Goal: Download file/media

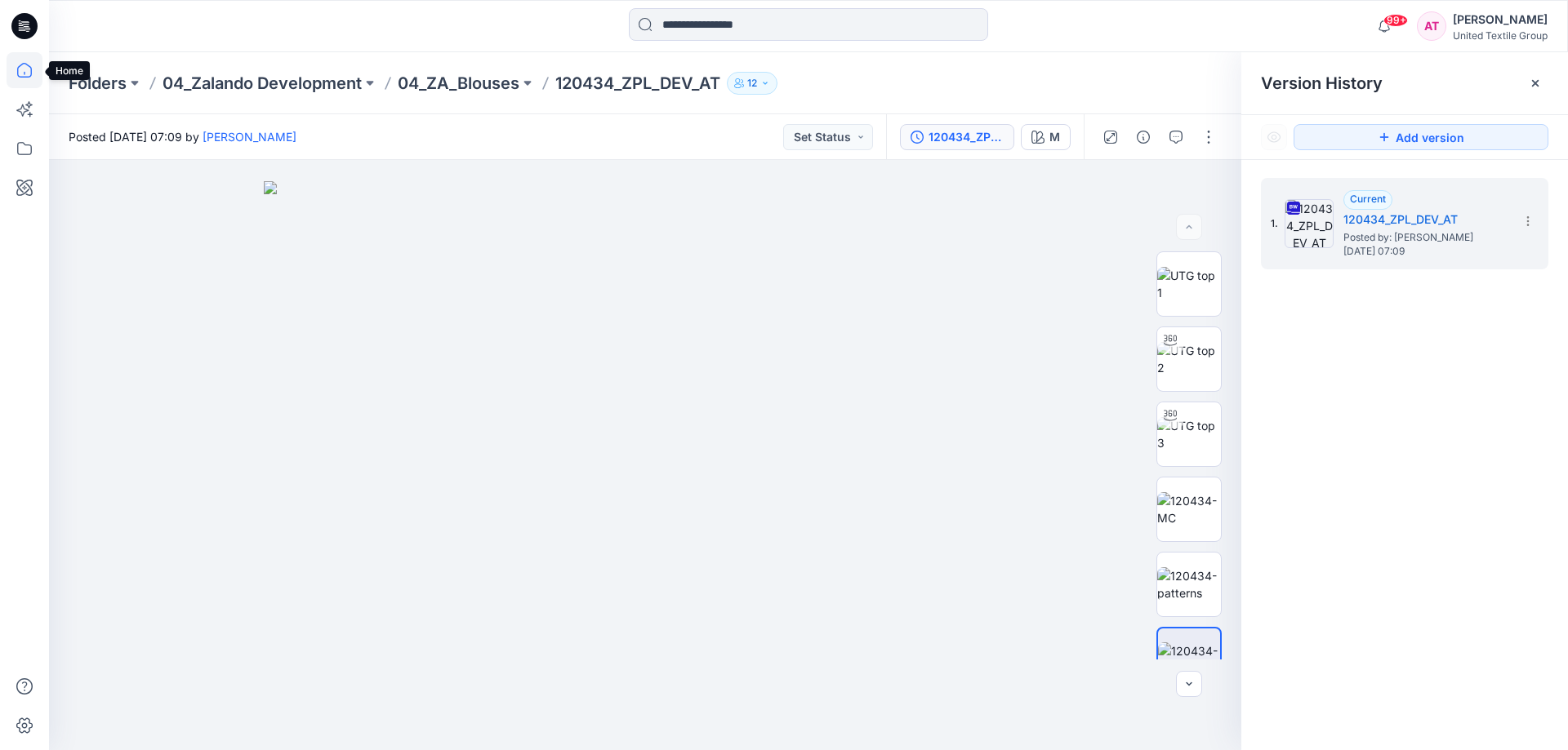
click at [28, 68] on icon at bounding box center [24, 70] width 36 height 36
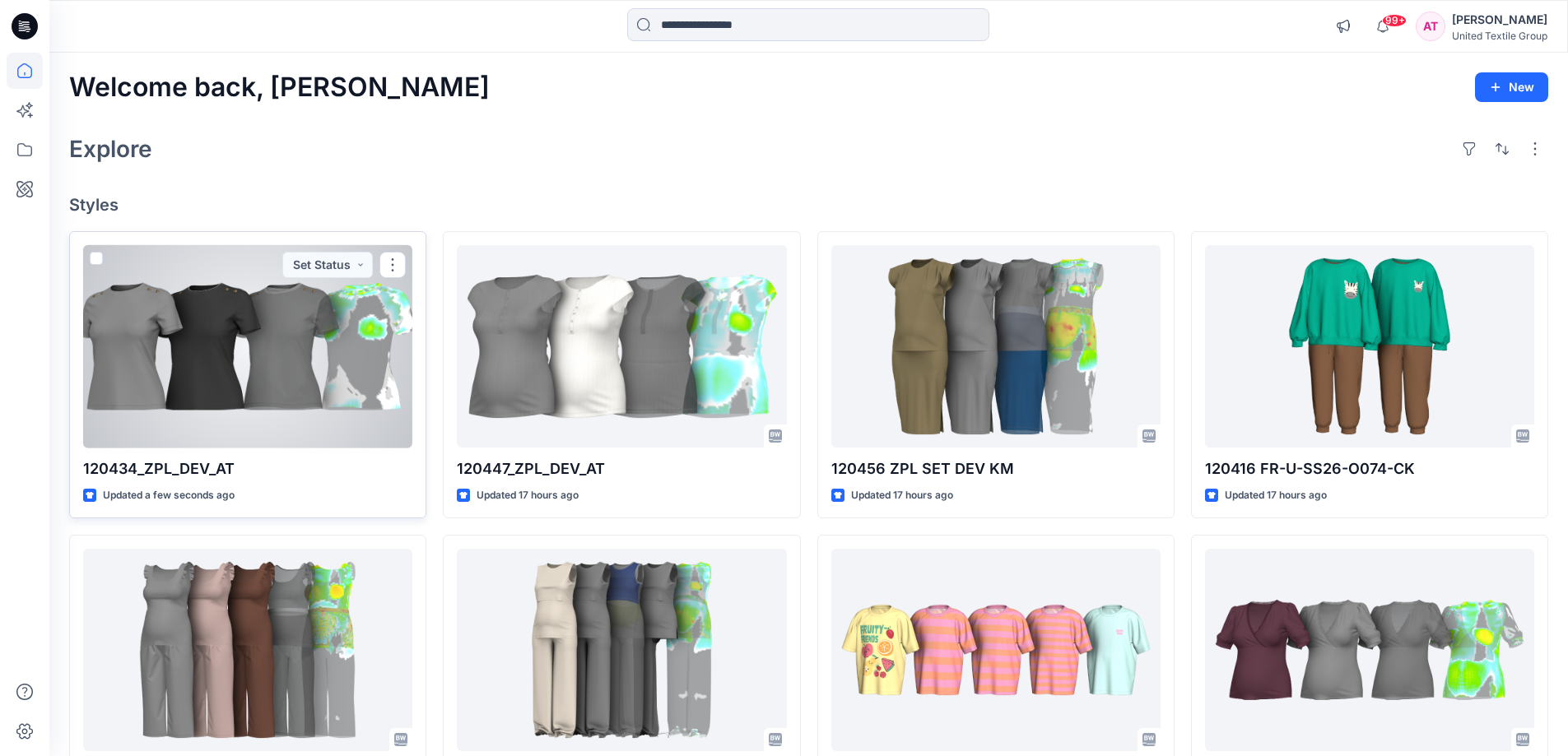
click at [303, 336] on div at bounding box center [247, 347] width 329 height 204
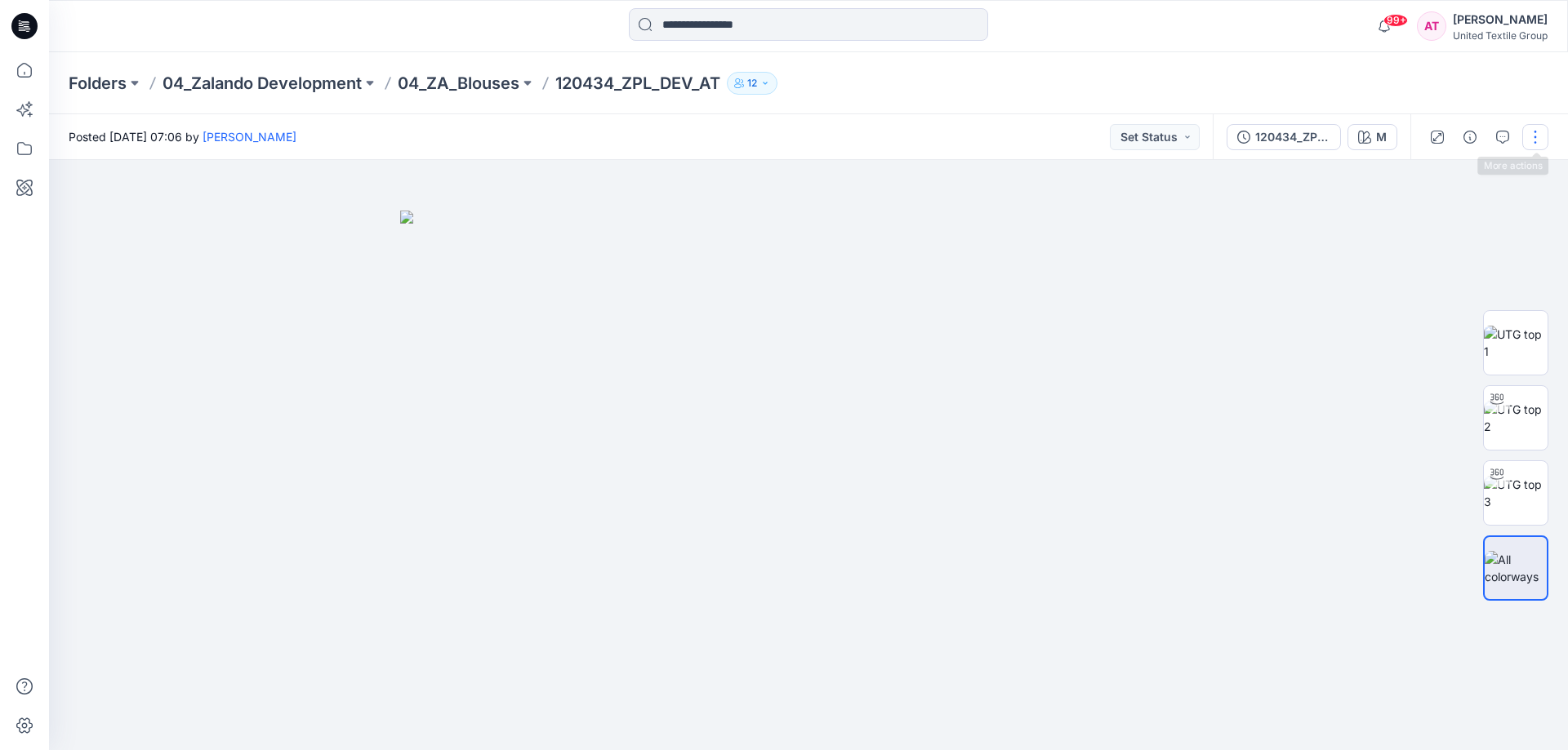
click at [1543, 132] on button "button" at bounding box center [1536, 137] width 27 height 27
click at [1459, 217] on button "Edit" at bounding box center [1467, 220] width 151 height 30
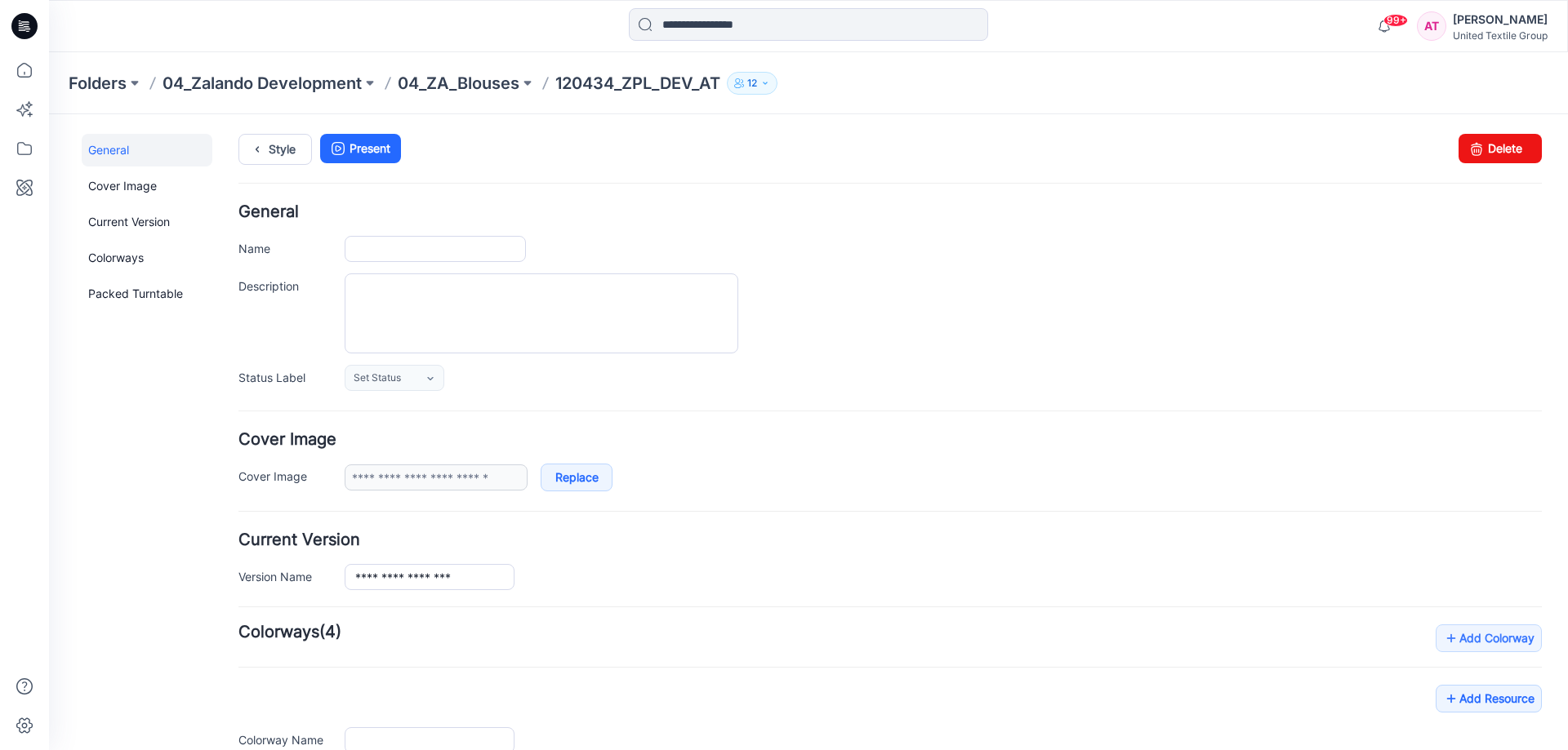
type input "**********"
type input "*"
type input "**********"
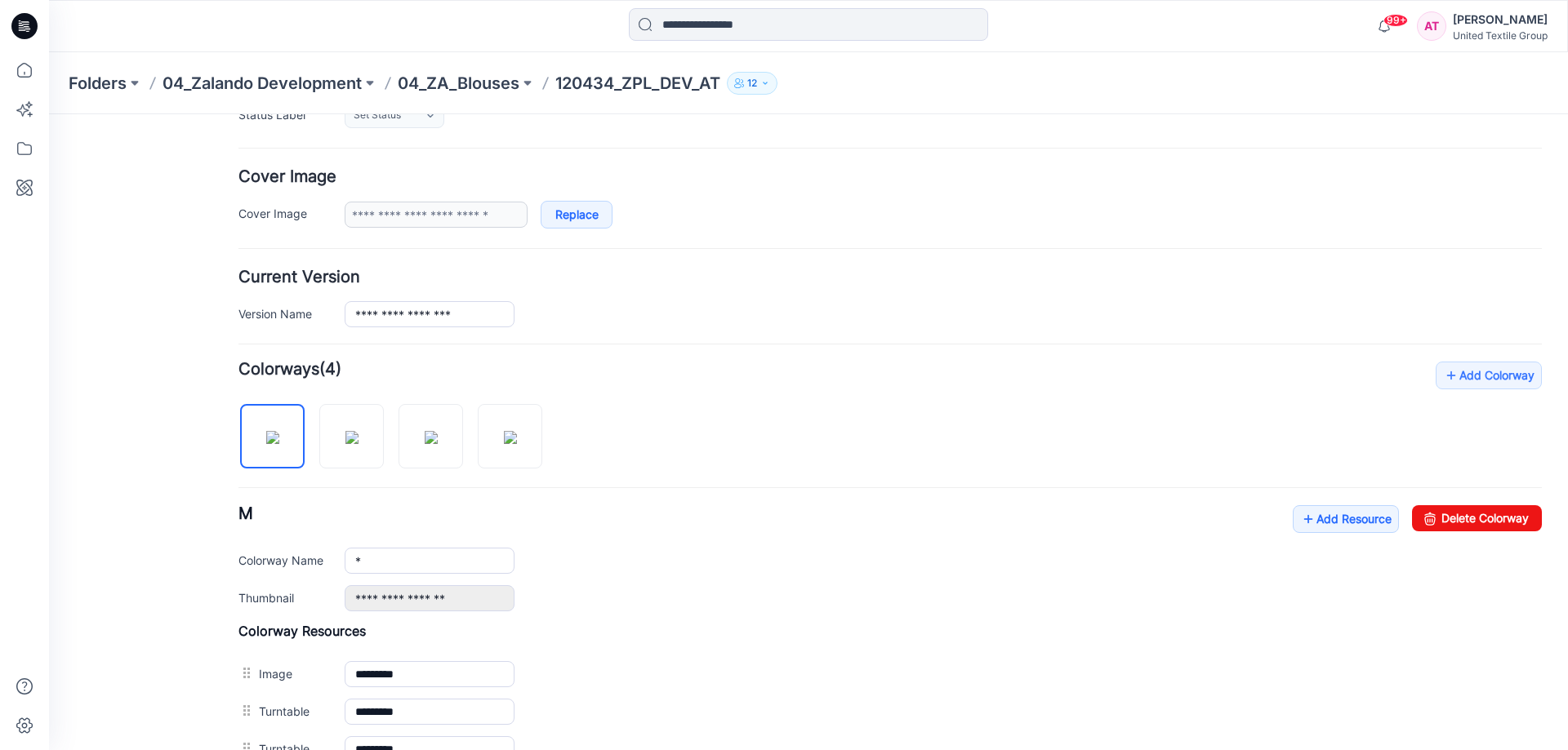
scroll to position [327, 0]
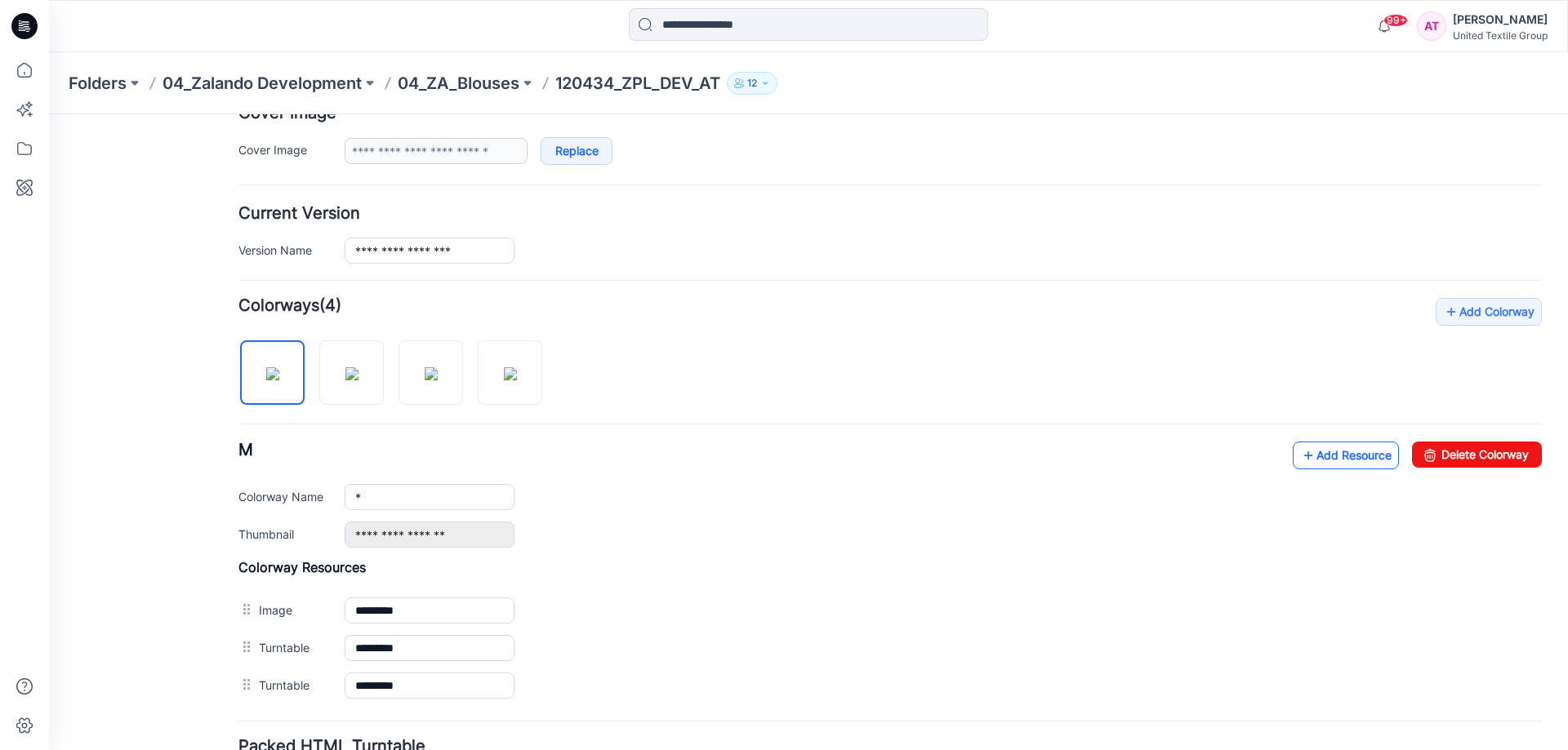
click at [1300, 460] on icon at bounding box center [1308, 456] width 16 height 27
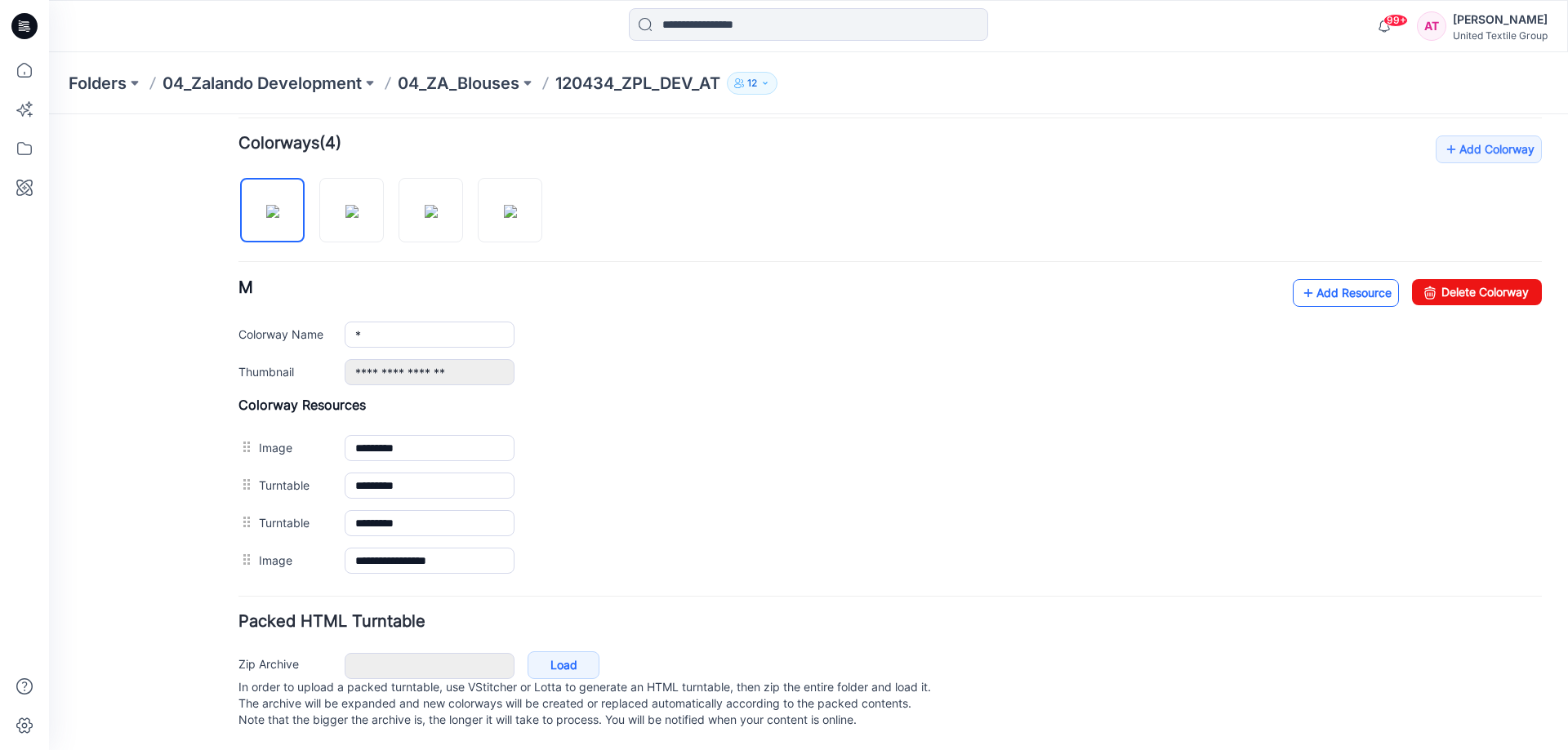
click at [1358, 279] on link "Add Resource" at bounding box center [1347, 292] width 106 height 27
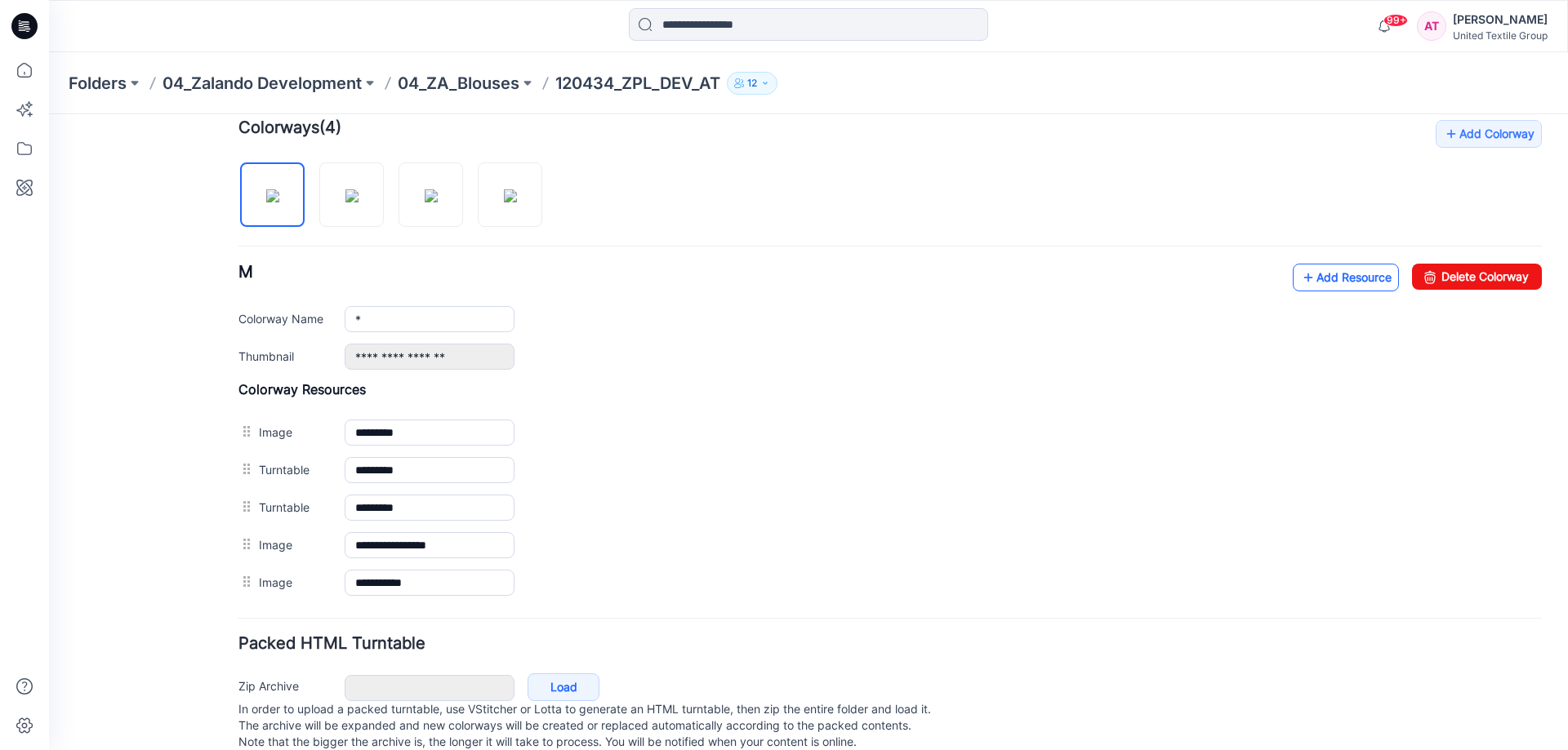
click at [1306, 278] on link "Add Resource" at bounding box center [1347, 277] width 106 height 27
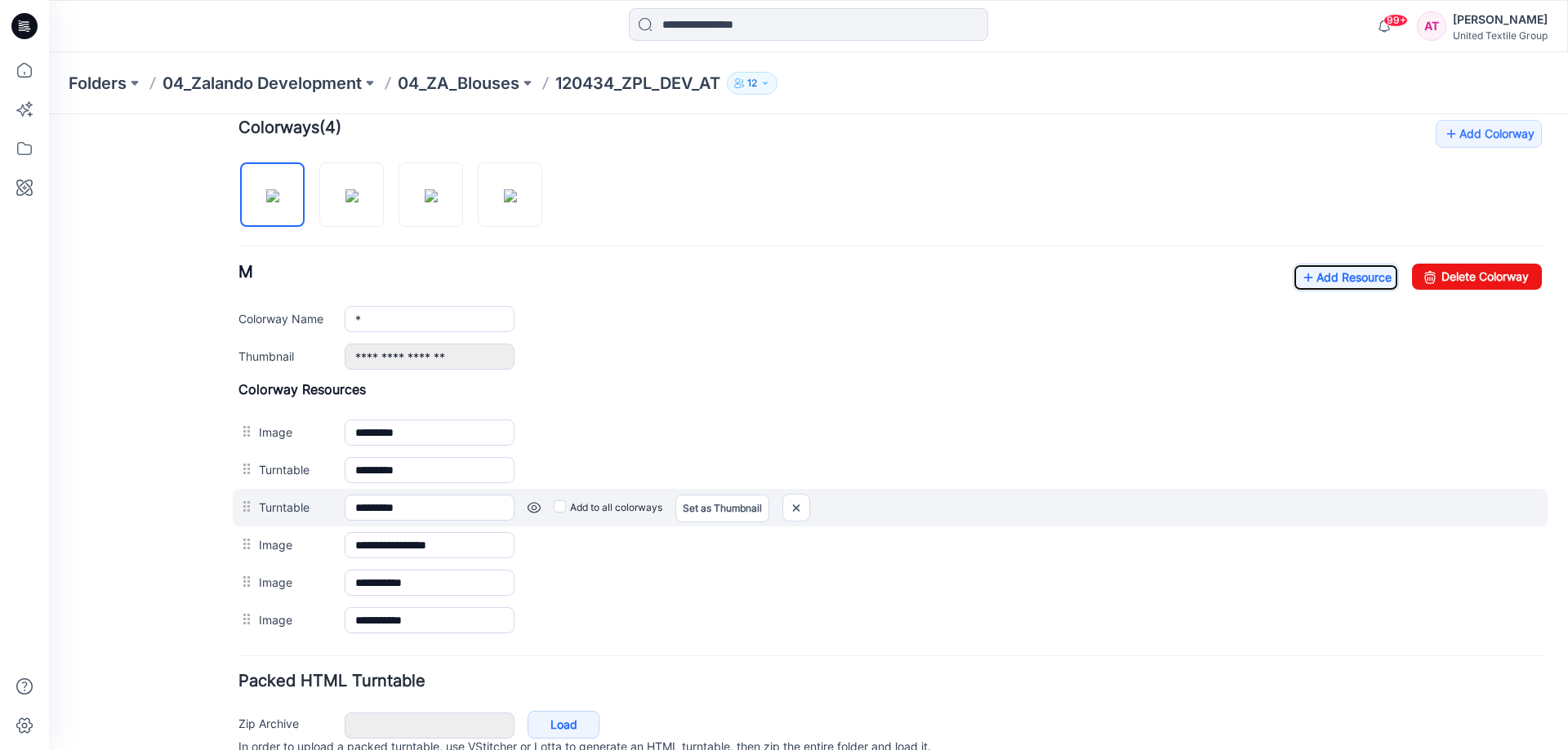
scroll to position [259, 0]
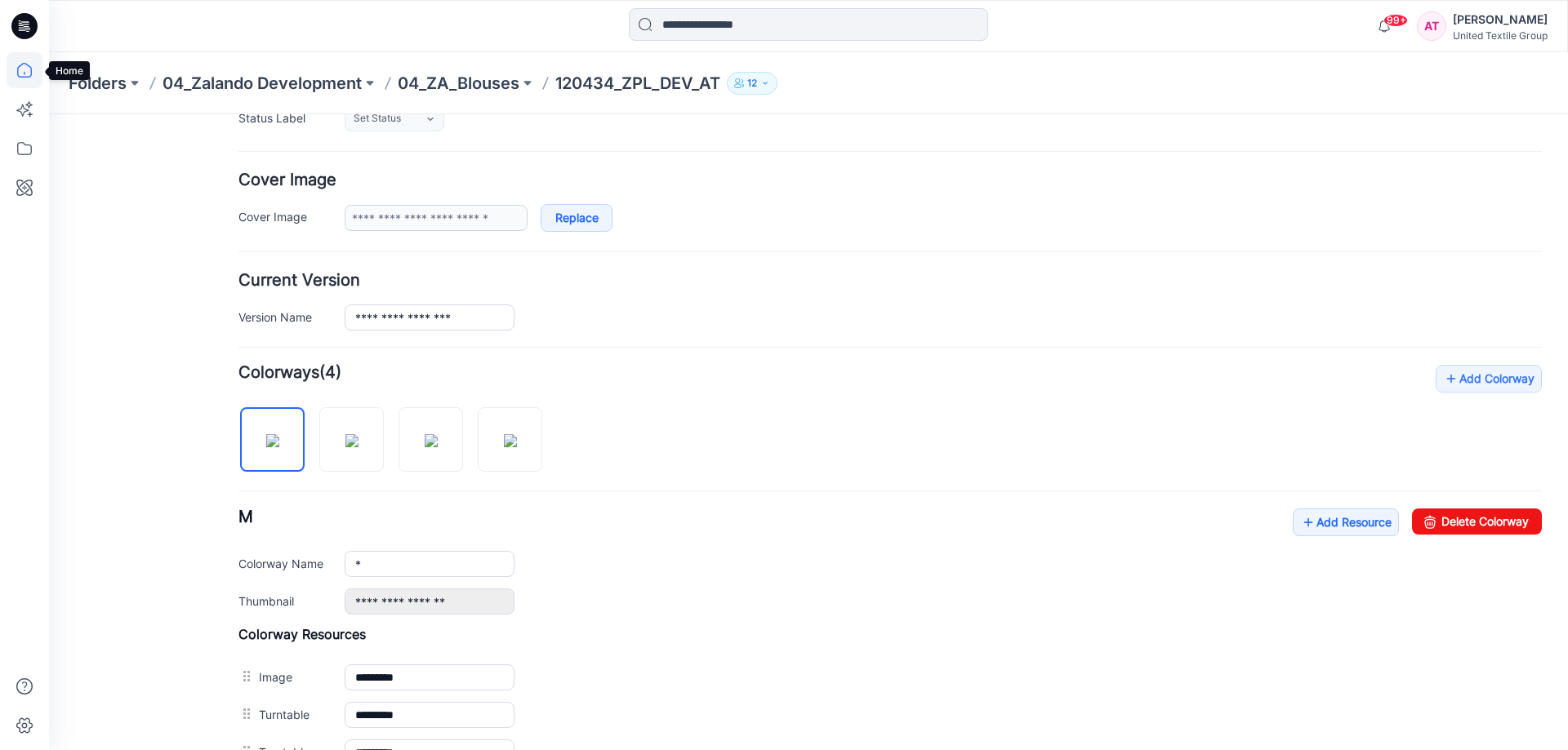
click at [26, 71] on icon at bounding box center [24, 70] width 36 height 36
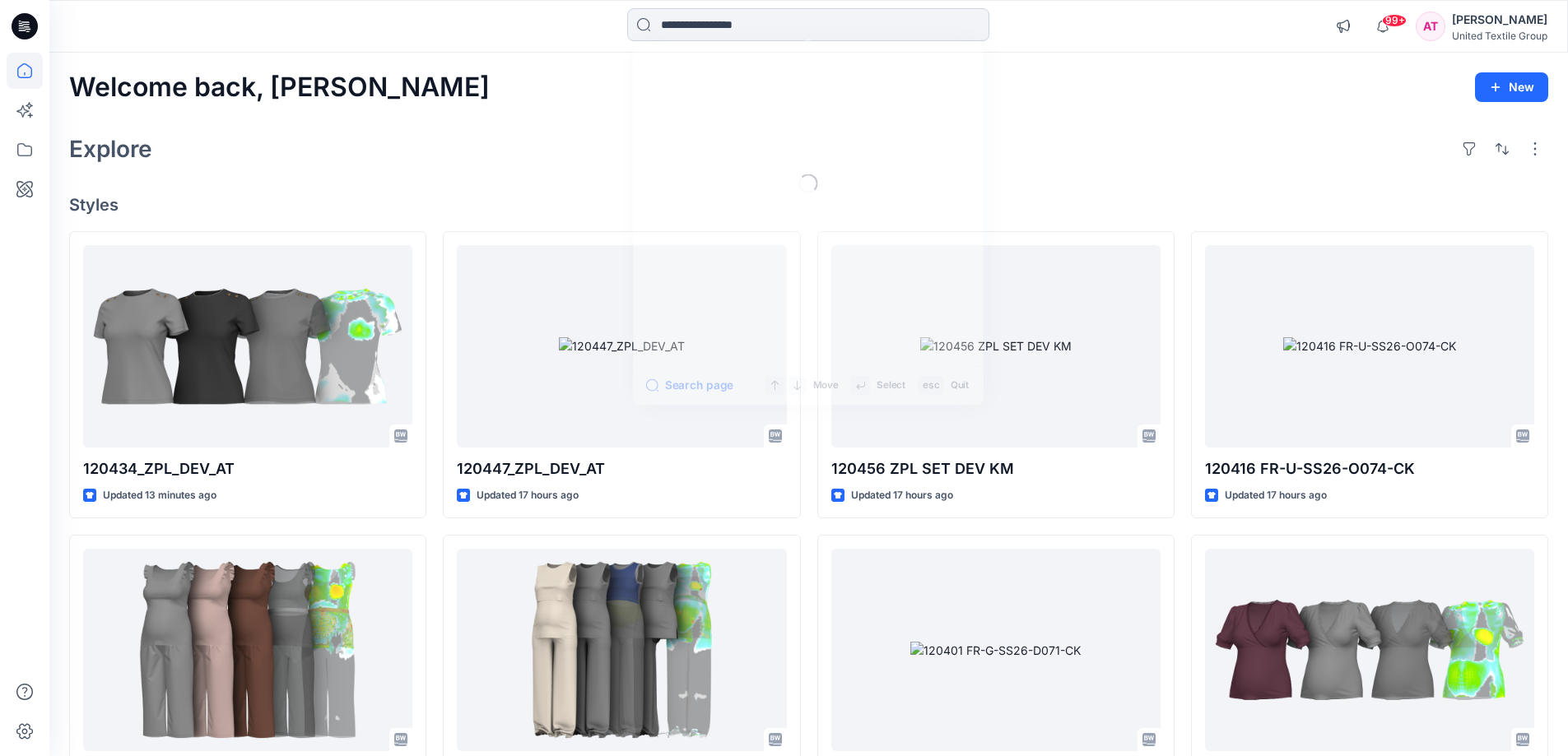
click at [722, 23] on input at bounding box center [809, 24] width 362 height 33
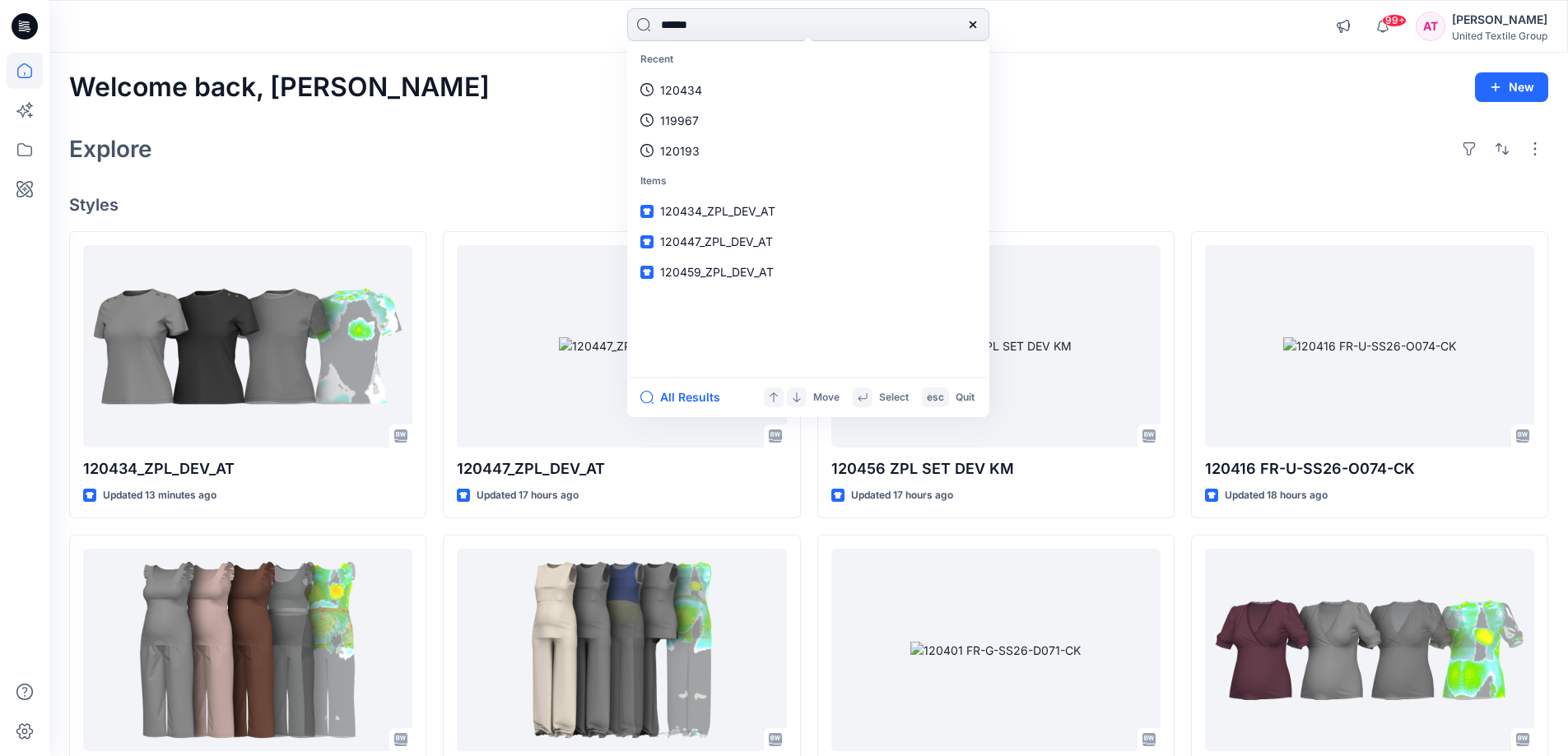
type input "******"
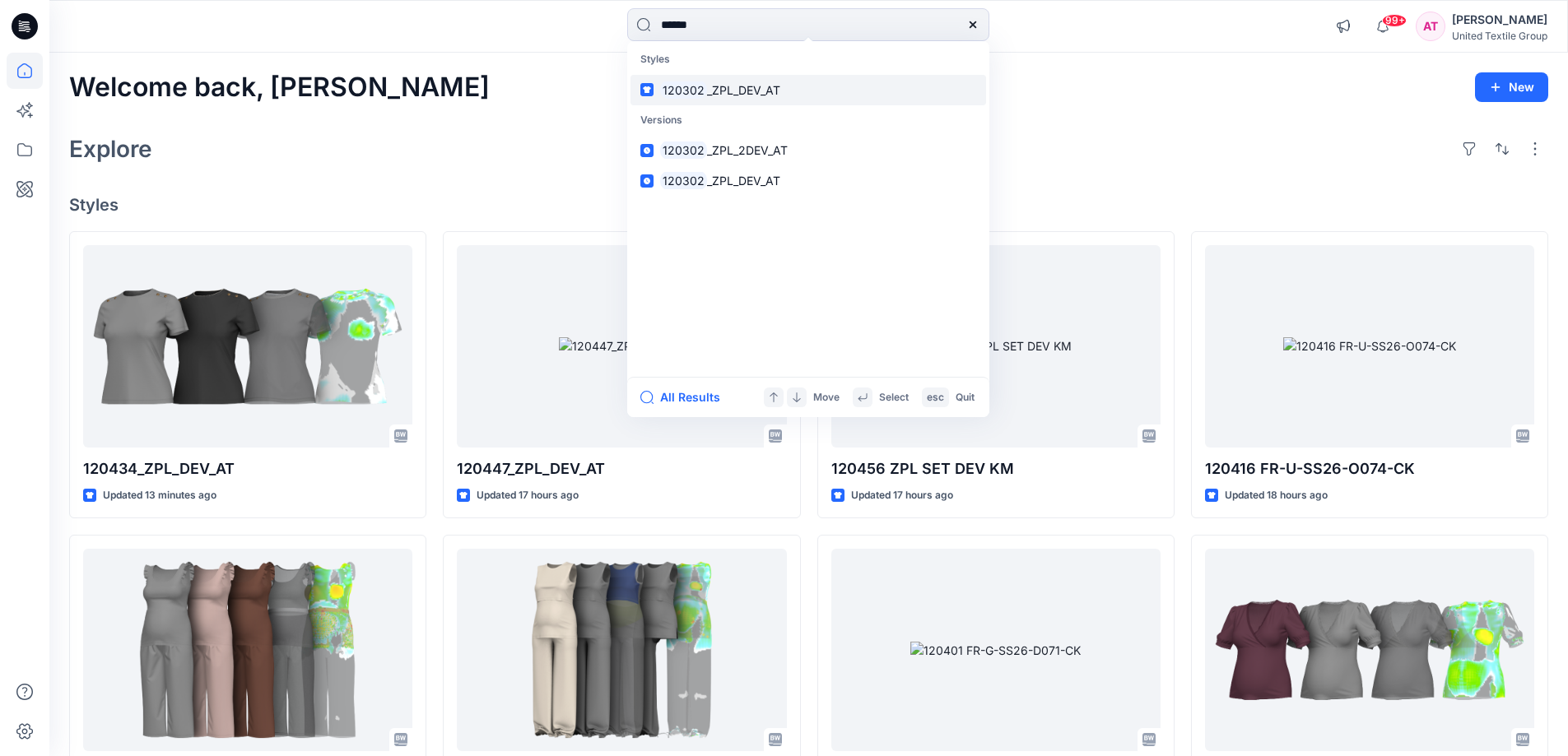
click at [731, 91] on span "_ZPL_DEV_AT" at bounding box center [743, 90] width 73 height 14
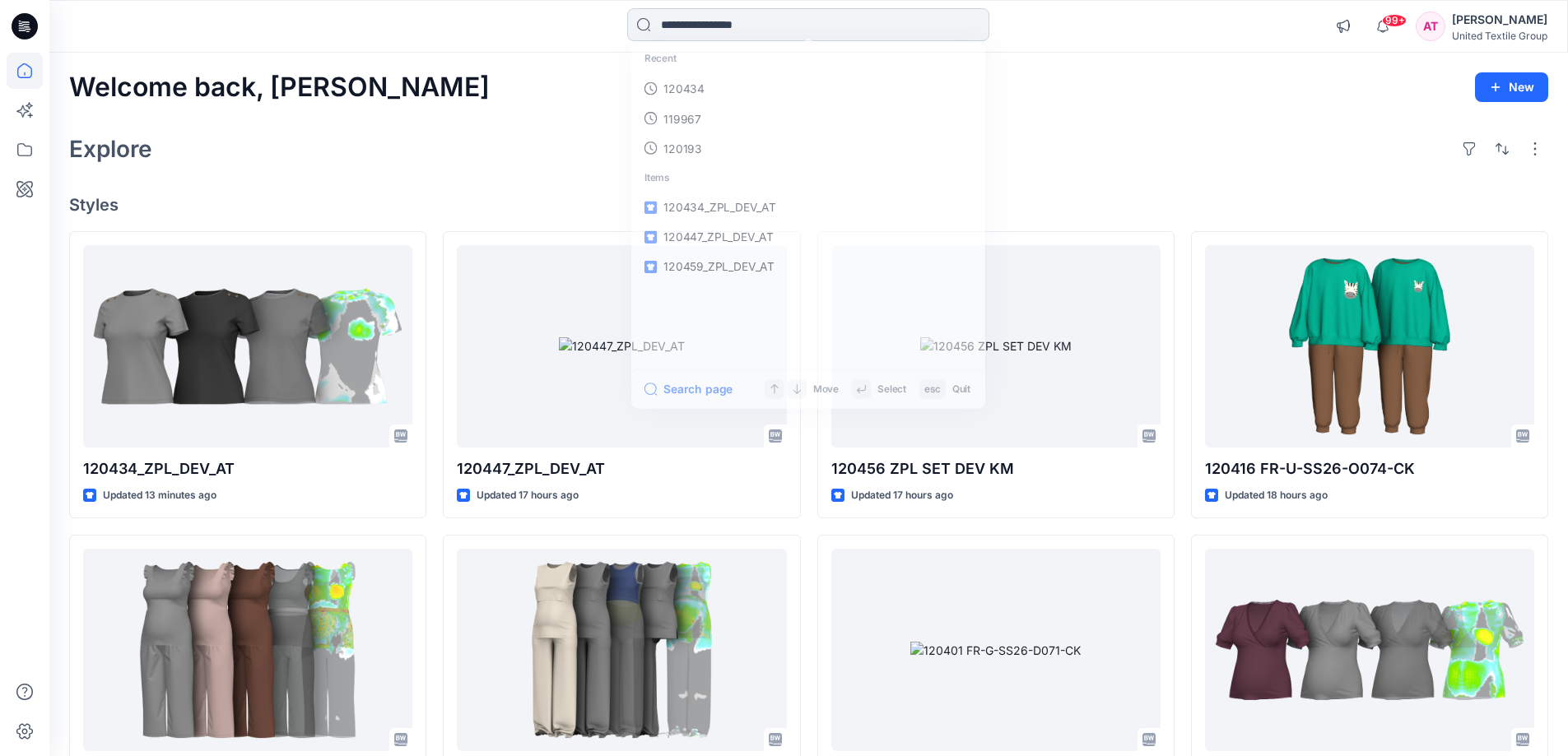
click at [744, 17] on input at bounding box center [809, 24] width 362 height 33
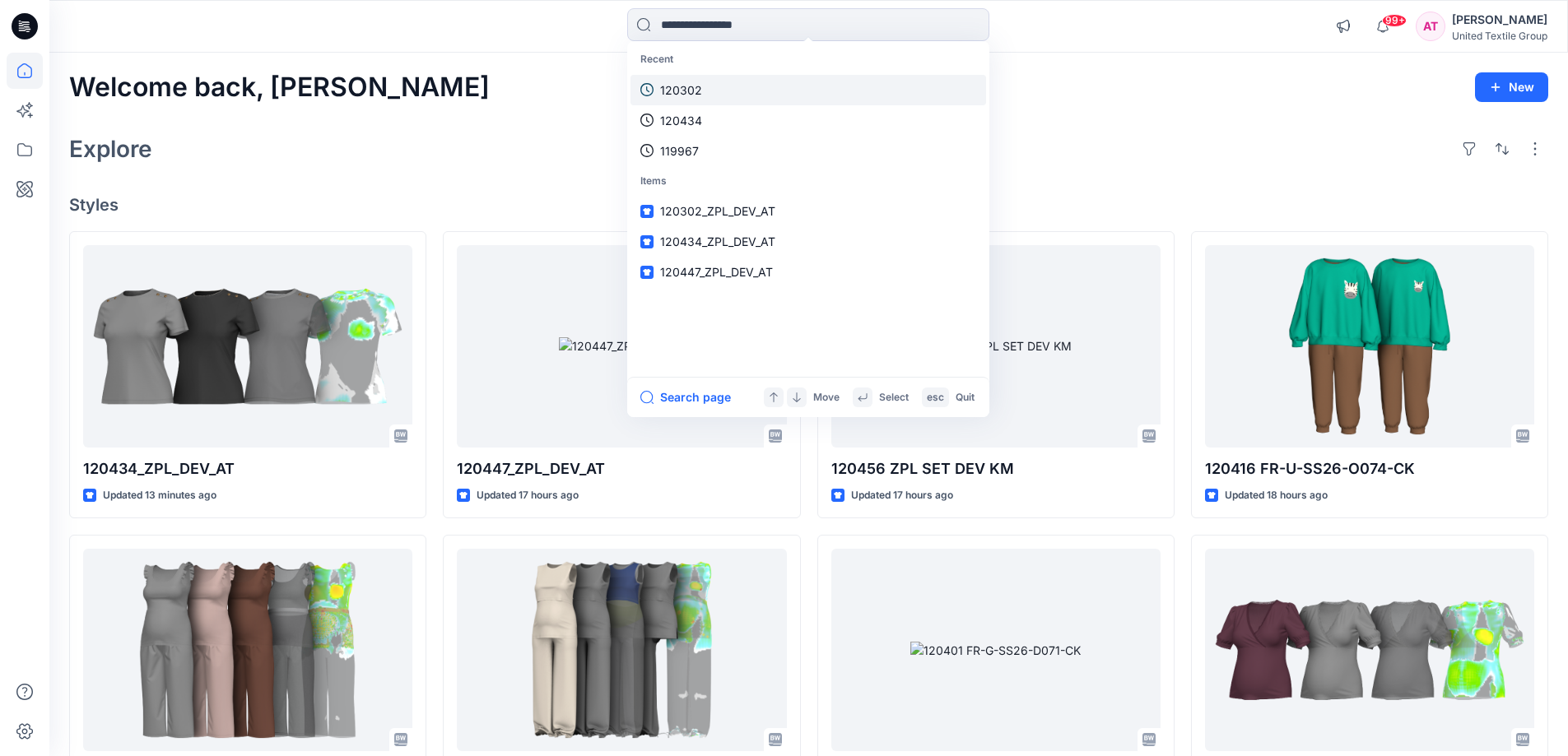
click at [739, 87] on link "120302" at bounding box center [808, 90] width 355 height 30
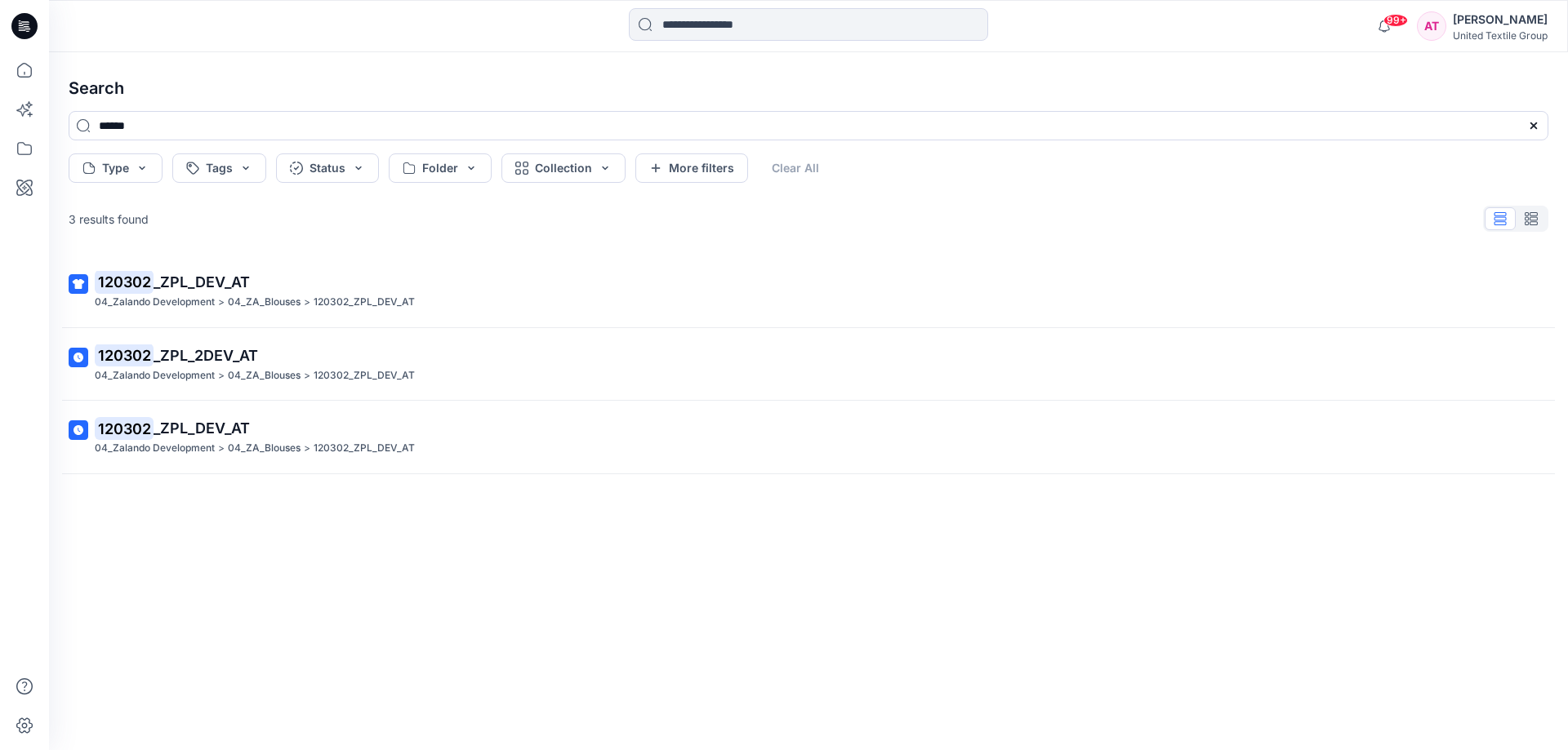
click at [200, 367] on p "120302 _ZPL_2DEV_AT" at bounding box center [807, 356] width 1424 height 23
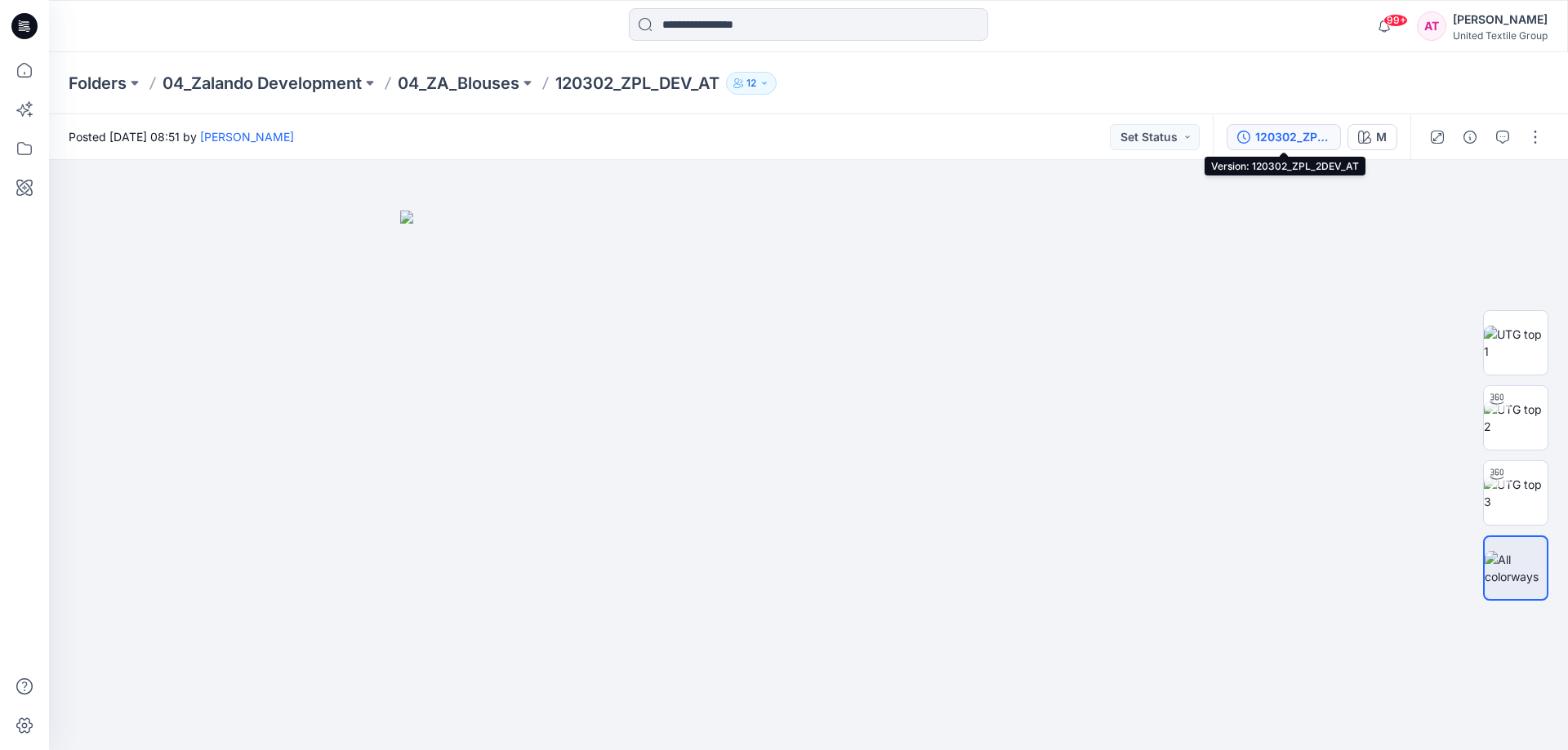
click at [1308, 141] on div "120302_ZPL_2DEV_AT" at bounding box center [1292, 137] width 75 height 18
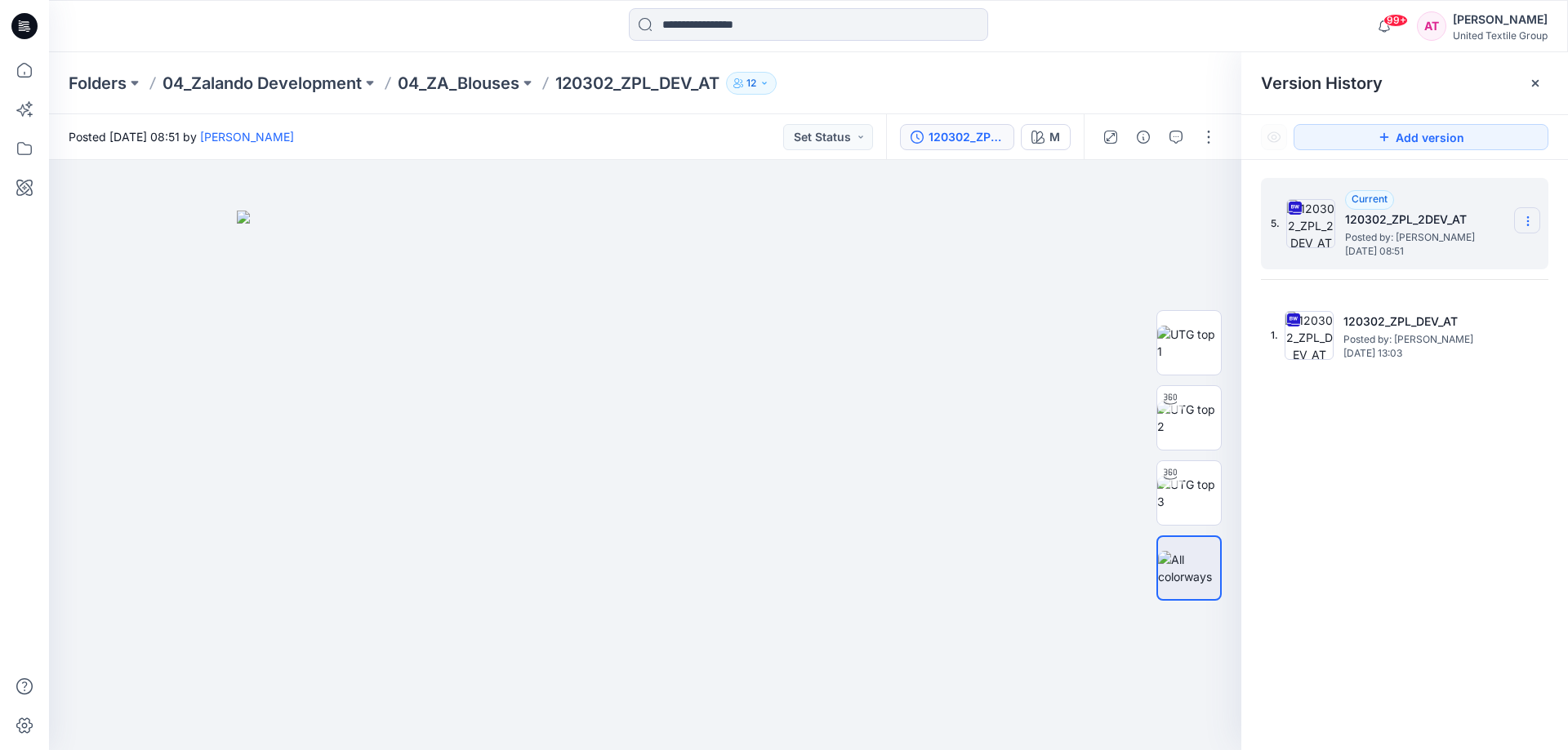
click at [1527, 214] on section at bounding box center [1528, 220] width 27 height 27
click at [1448, 247] on span "Download Source BW File" at bounding box center [1446, 253] width 137 height 19
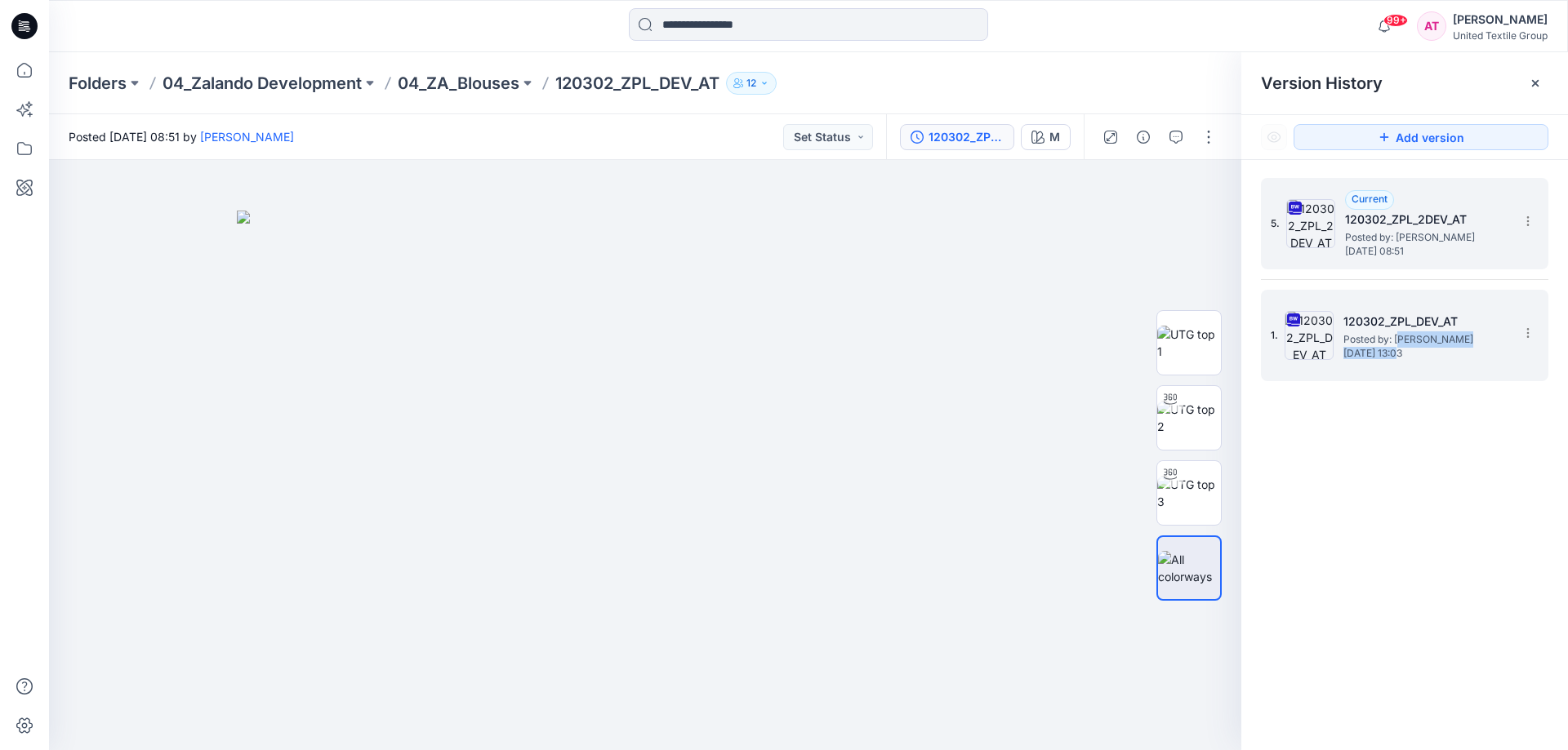
click at [1401, 346] on div "120302_ZPL_DEV_AT Posted by: Anastasija Trusakova Monday, July 14, 2025 13:03" at bounding box center [1425, 335] width 163 height 47
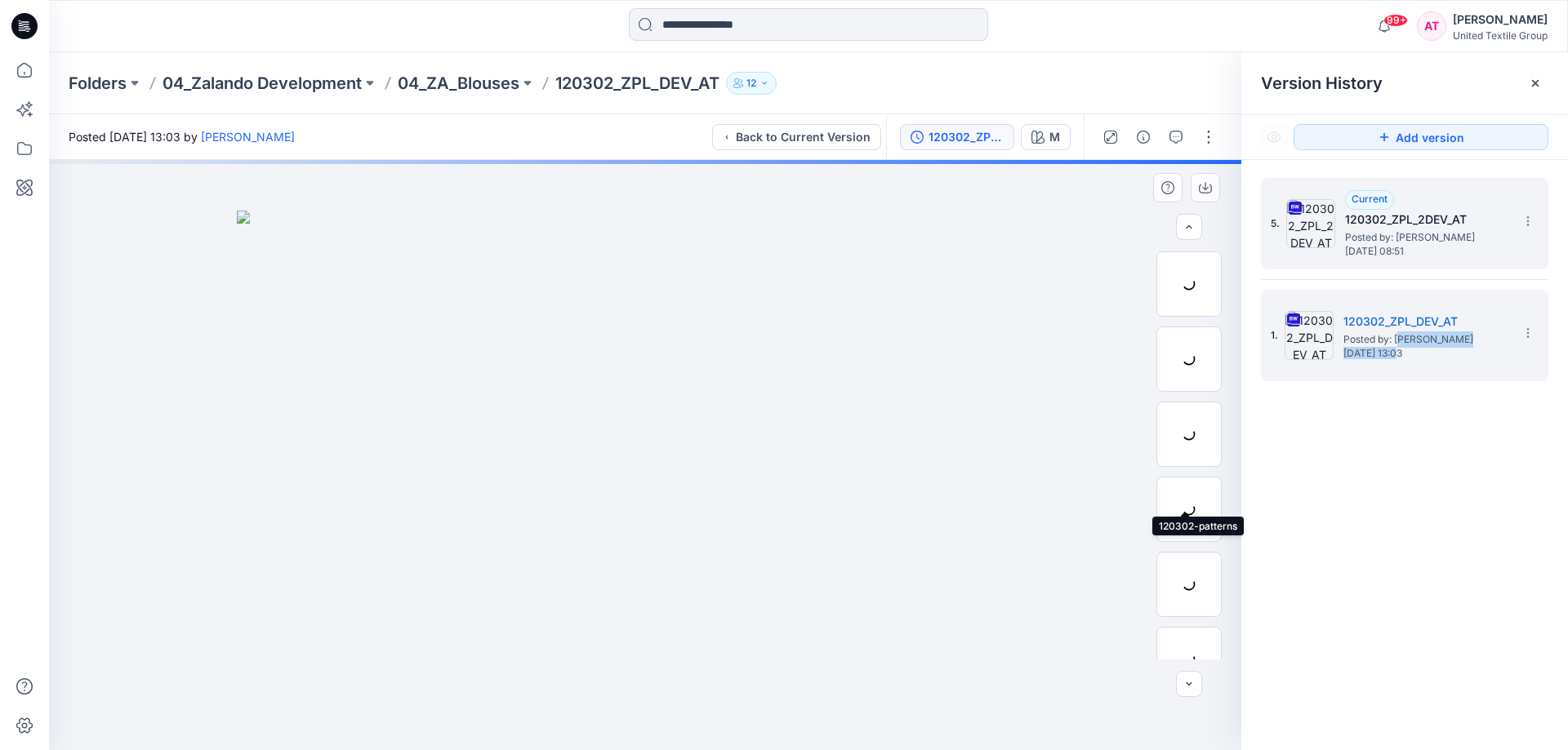
scroll to position [108, 0]
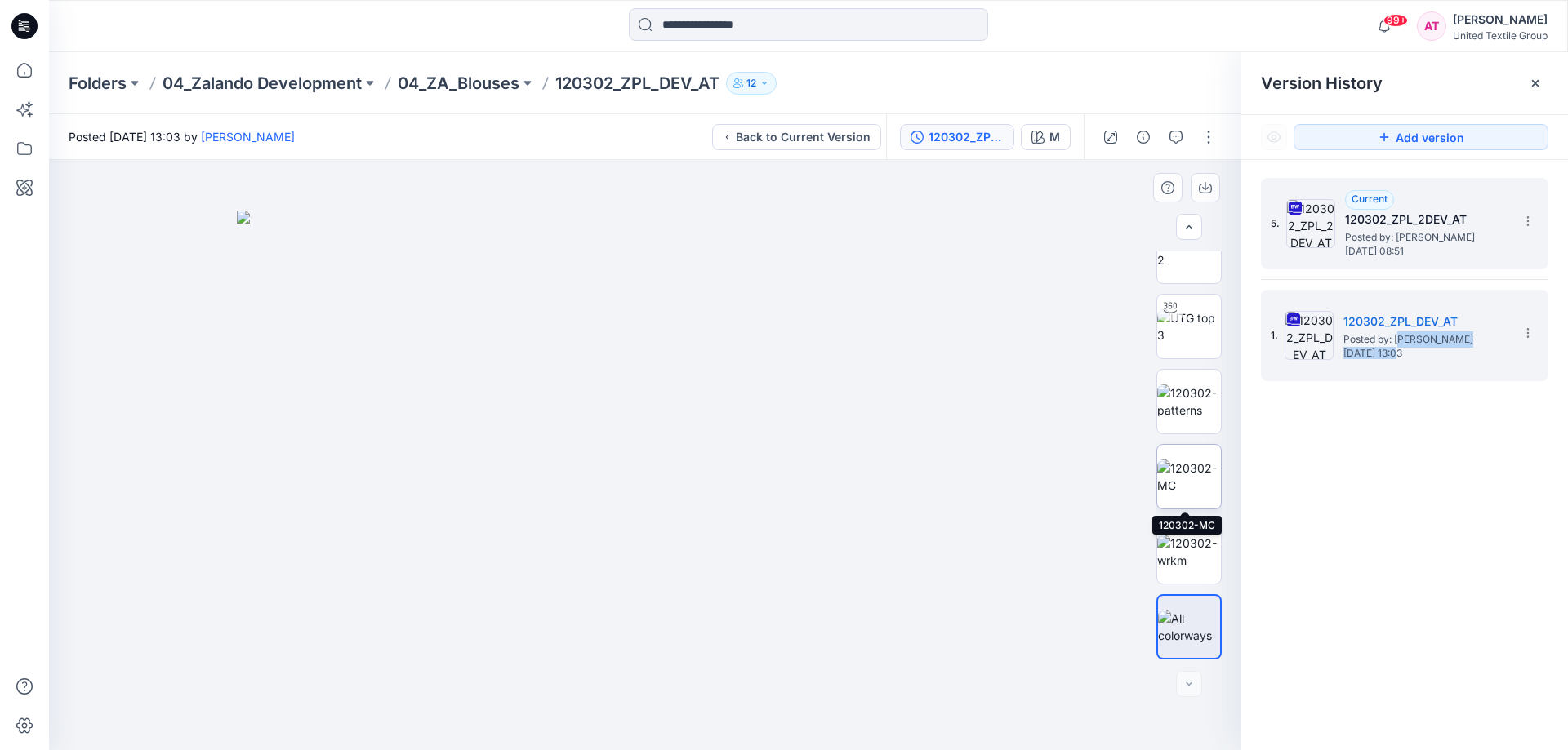
click at [1199, 477] on img at bounding box center [1190, 476] width 64 height 35
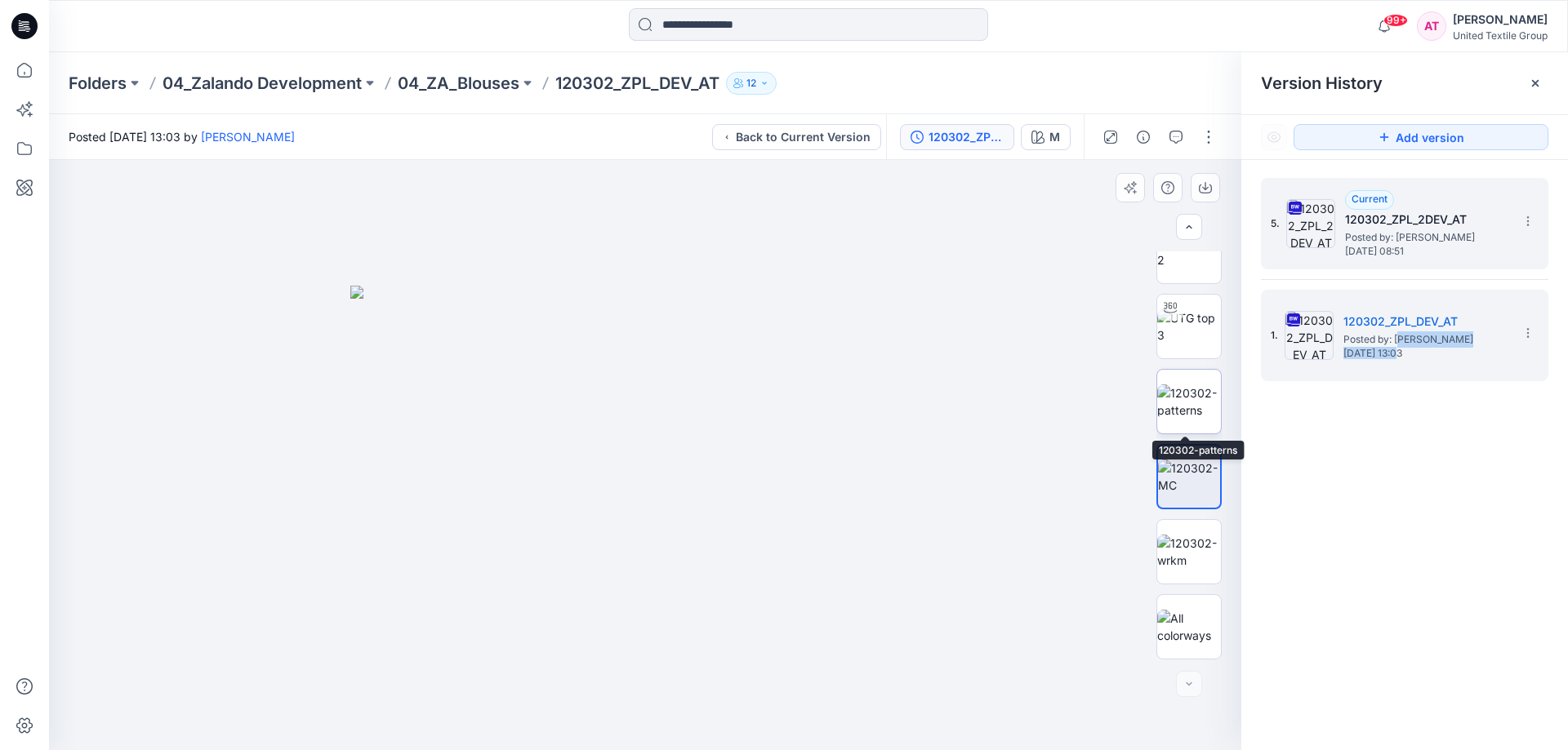
click at [1192, 402] on img at bounding box center [1190, 401] width 64 height 35
click at [1306, 339] on img at bounding box center [1308, 335] width 49 height 49
click at [1185, 330] on img at bounding box center [1190, 326] width 64 height 35
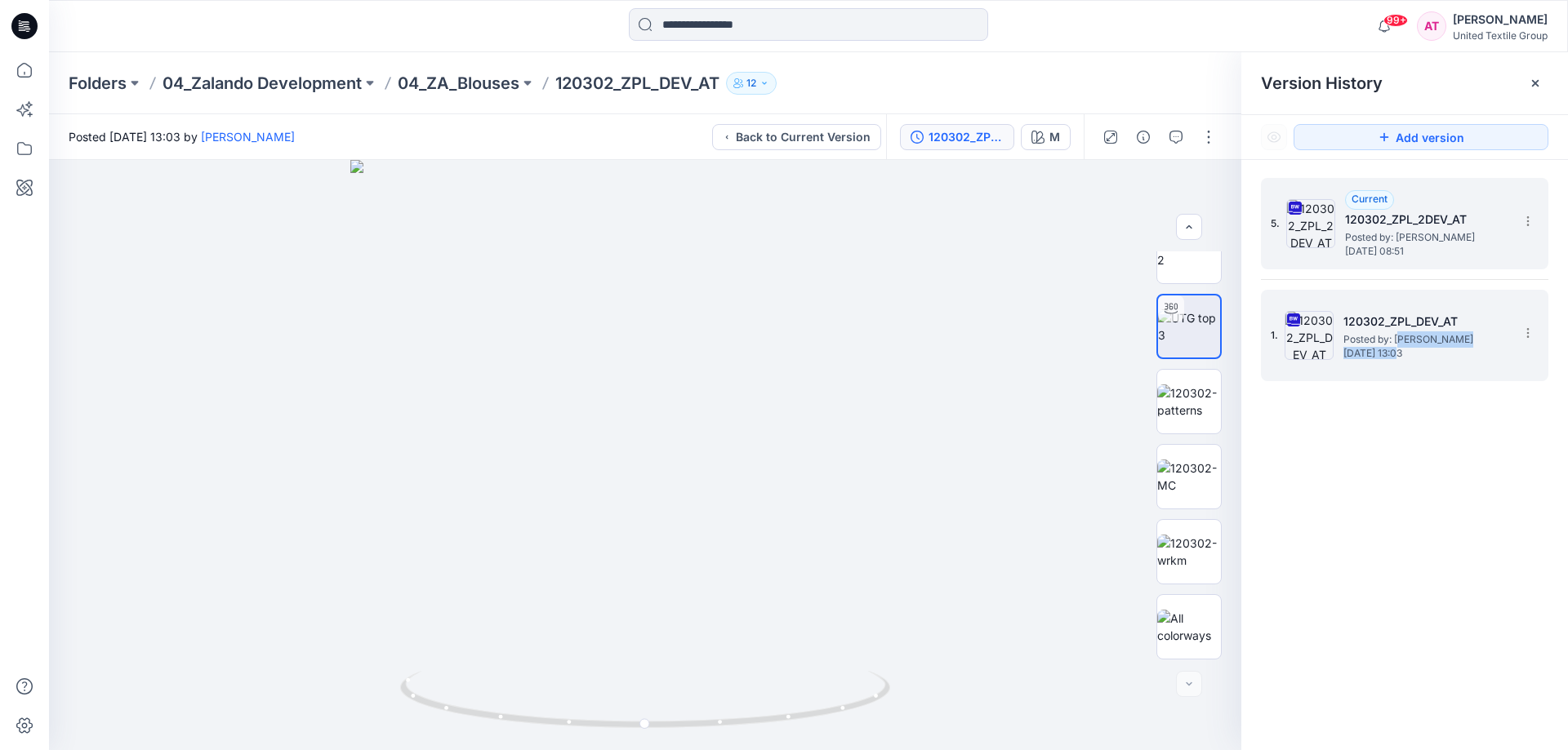
click at [1309, 341] on img at bounding box center [1308, 335] width 49 height 49
click at [1315, 226] on img at bounding box center [1310, 223] width 49 height 49
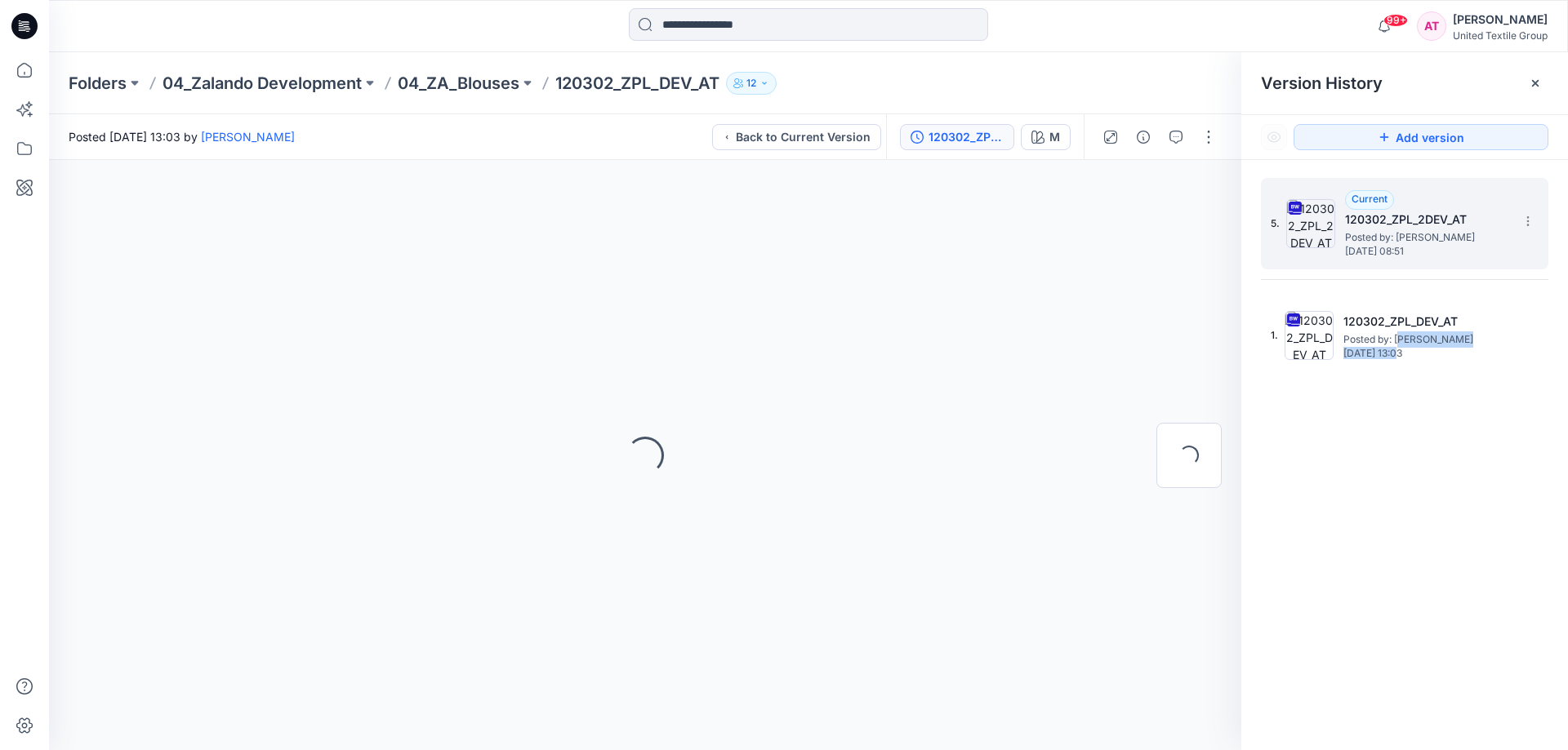
scroll to position [0, 0]
